Goal: Learn about a topic

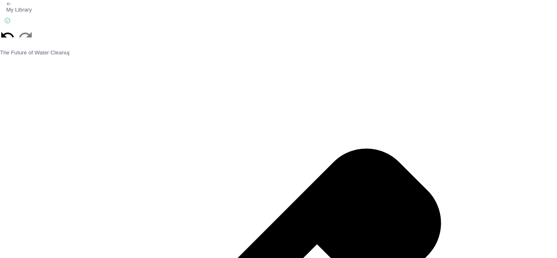
click at [9, 5] on icon "button" at bounding box center [8, 3] width 5 height 5
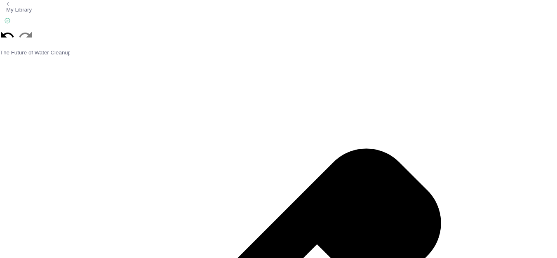
click at [9, 5] on icon "button" at bounding box center [8, 3] width 5 height 5
